Goal: Information Seeking & Learning: Learn about a topic

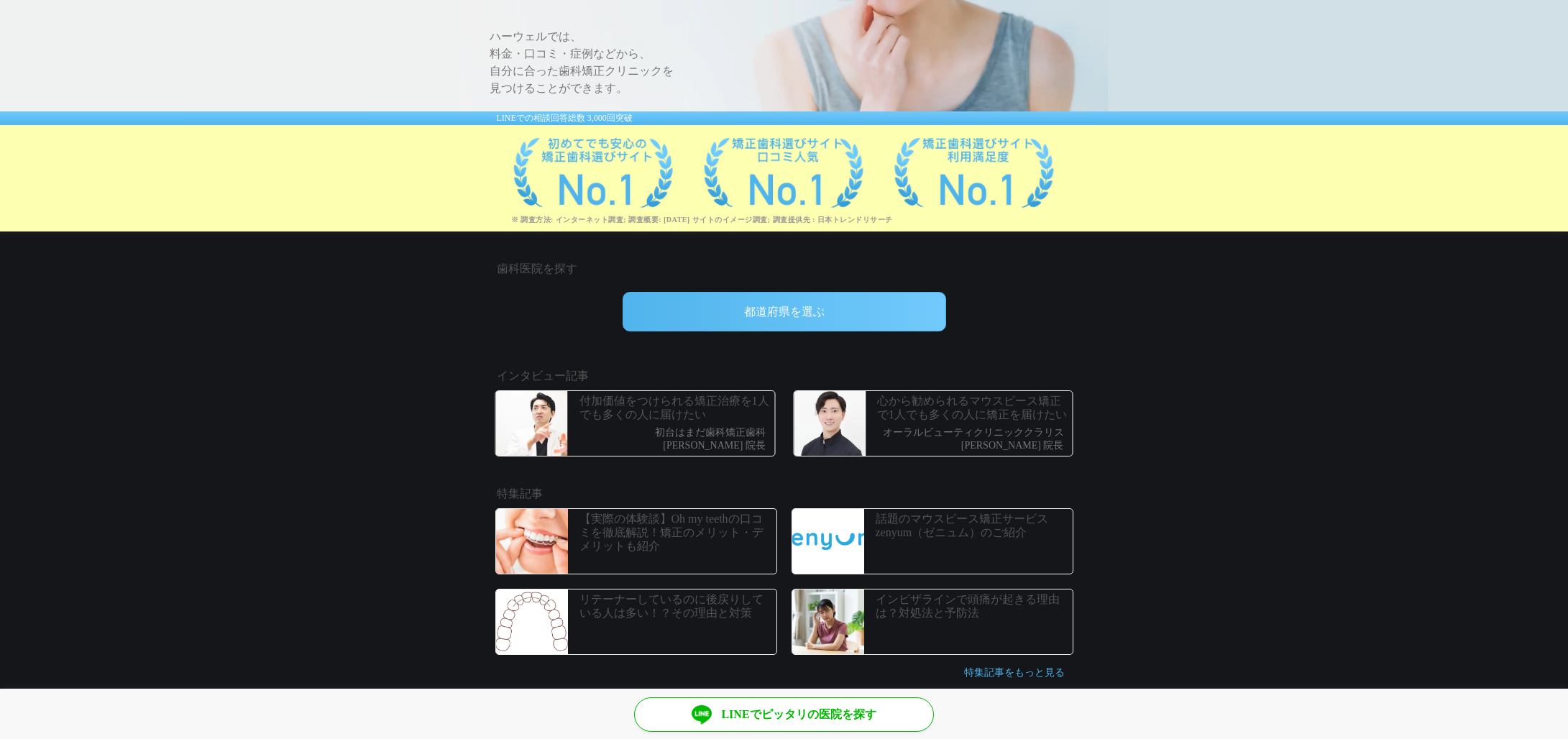
scroll to position [201, 0]
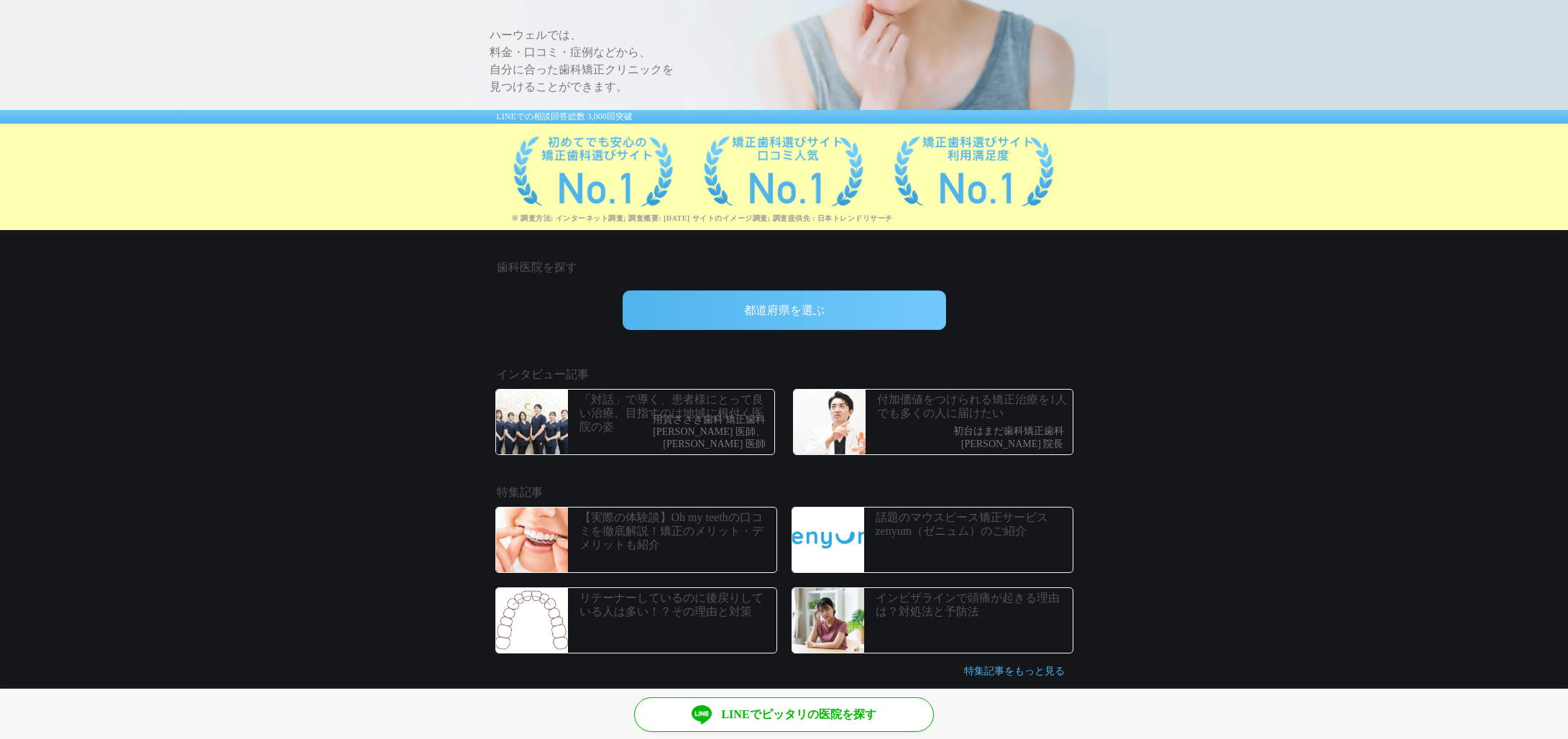
click at [653, 418] on p "「対話」で導く、患者様にとって良い治療。目指すのは地域に根付く医院の姿" at bounding box center [675, 414] width 192 height 42
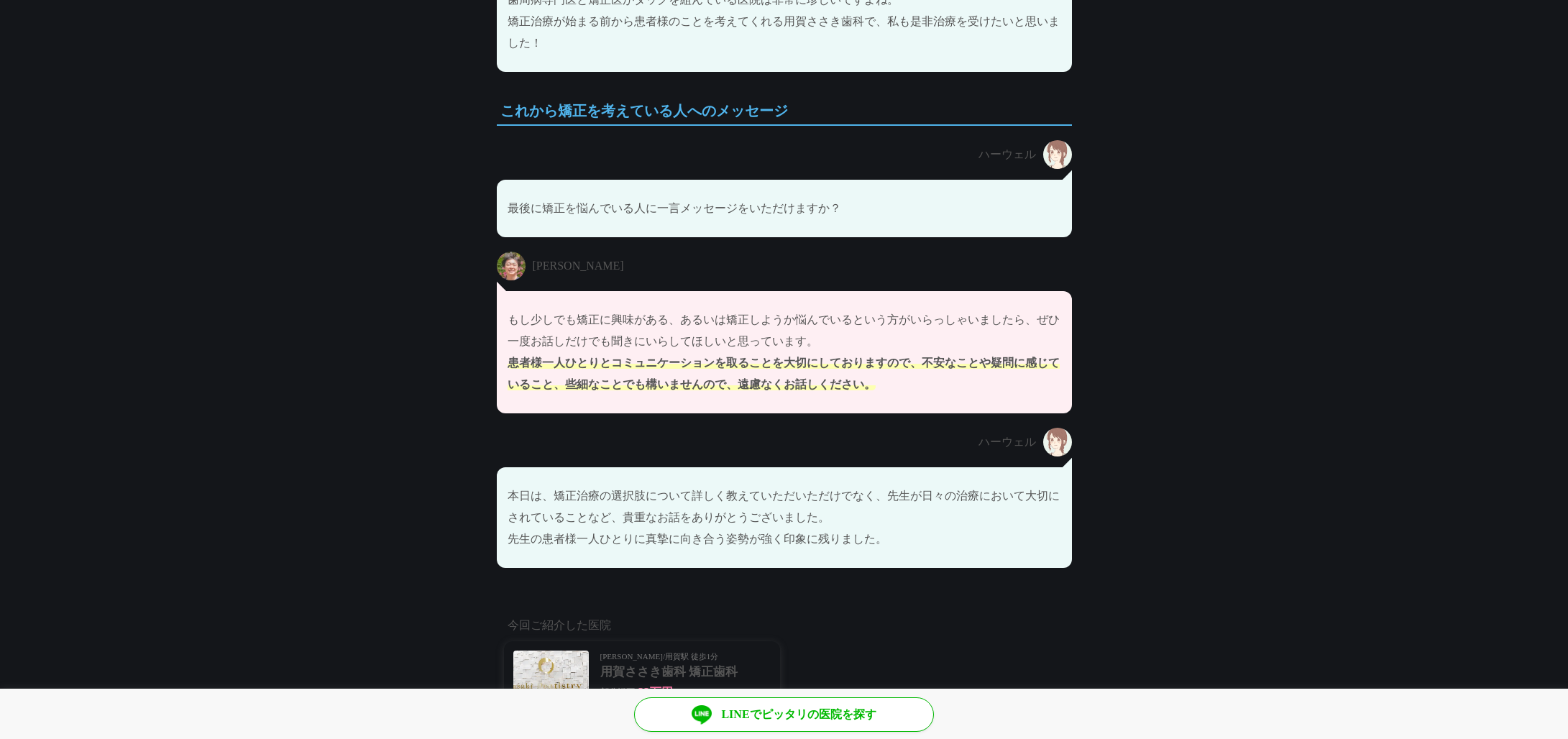
scroll to position [7952, 0]
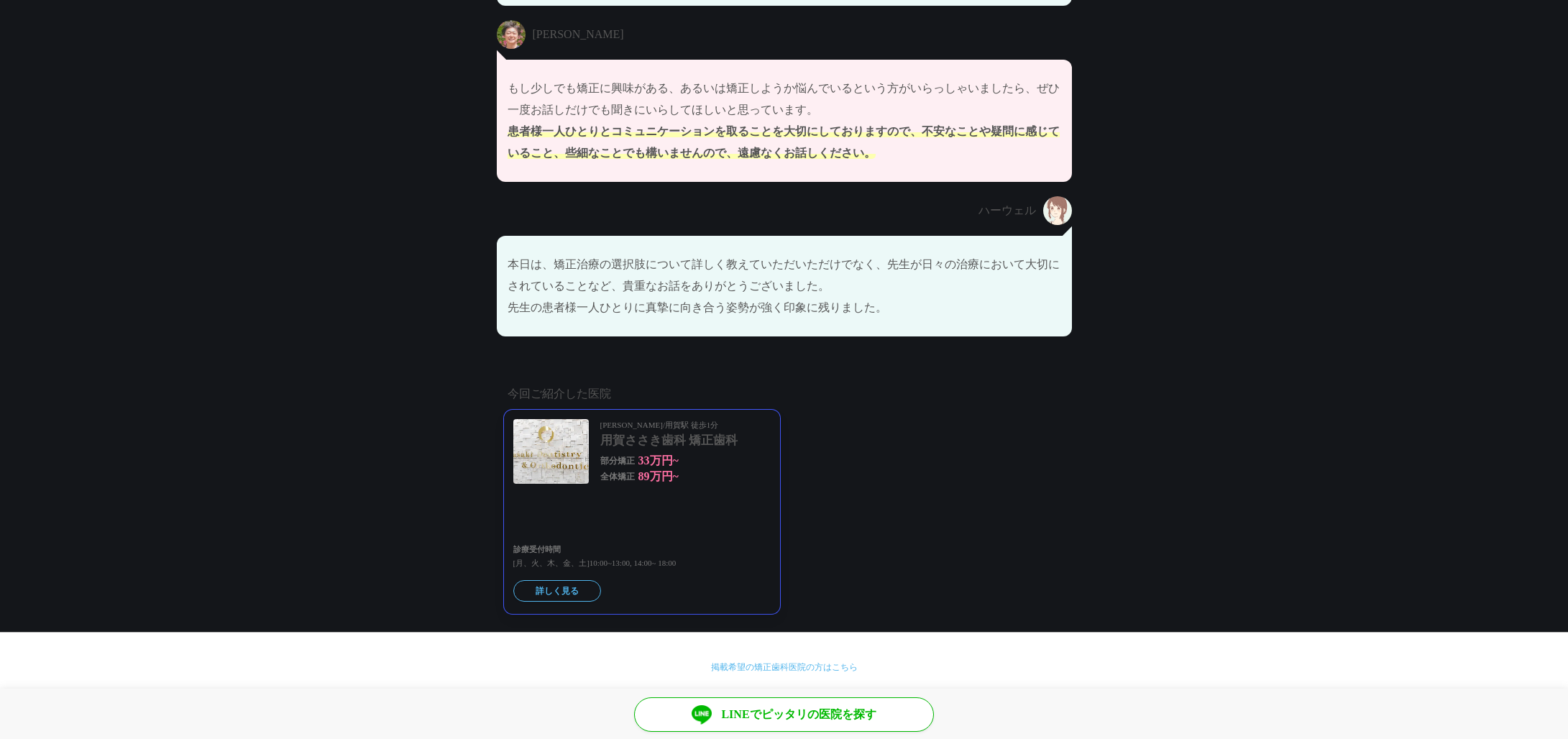
click at [670, 453] on dd "33万円~" at bounding box center [678, 461] width 79 height 16
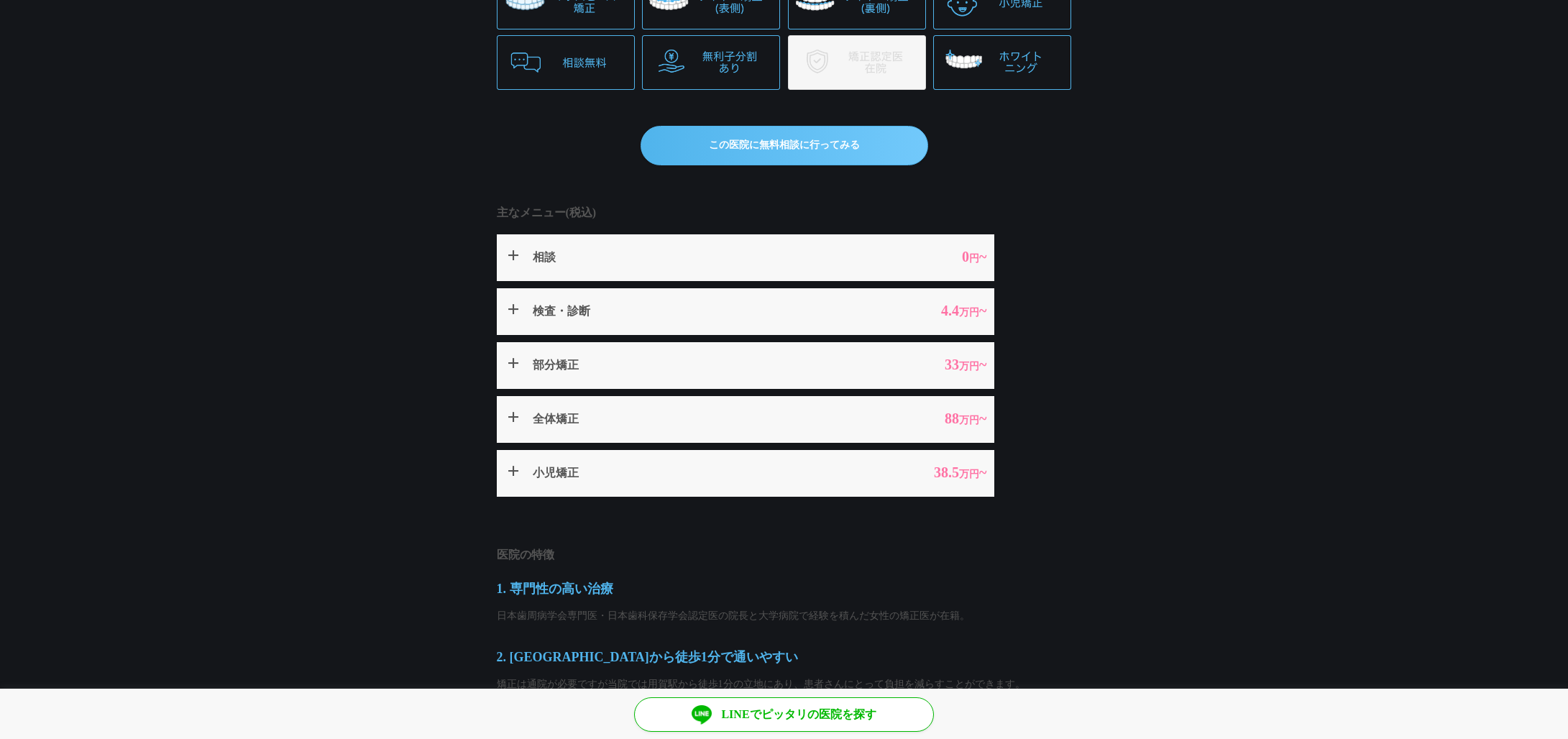
scroll to position [509, 0]
